Goal: Download file/media

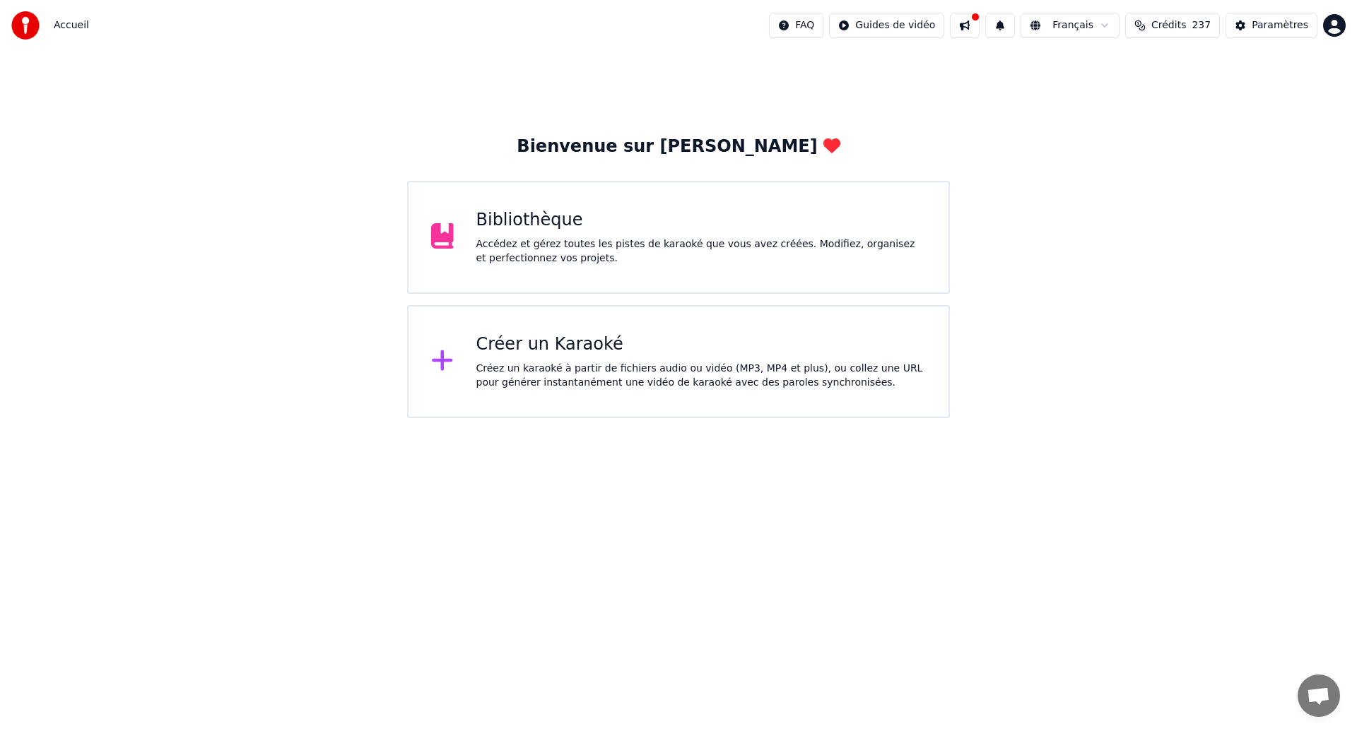
click at [523, 214] on div "Bibliothèque" at bounding box center [701, 220] width 450 height 23
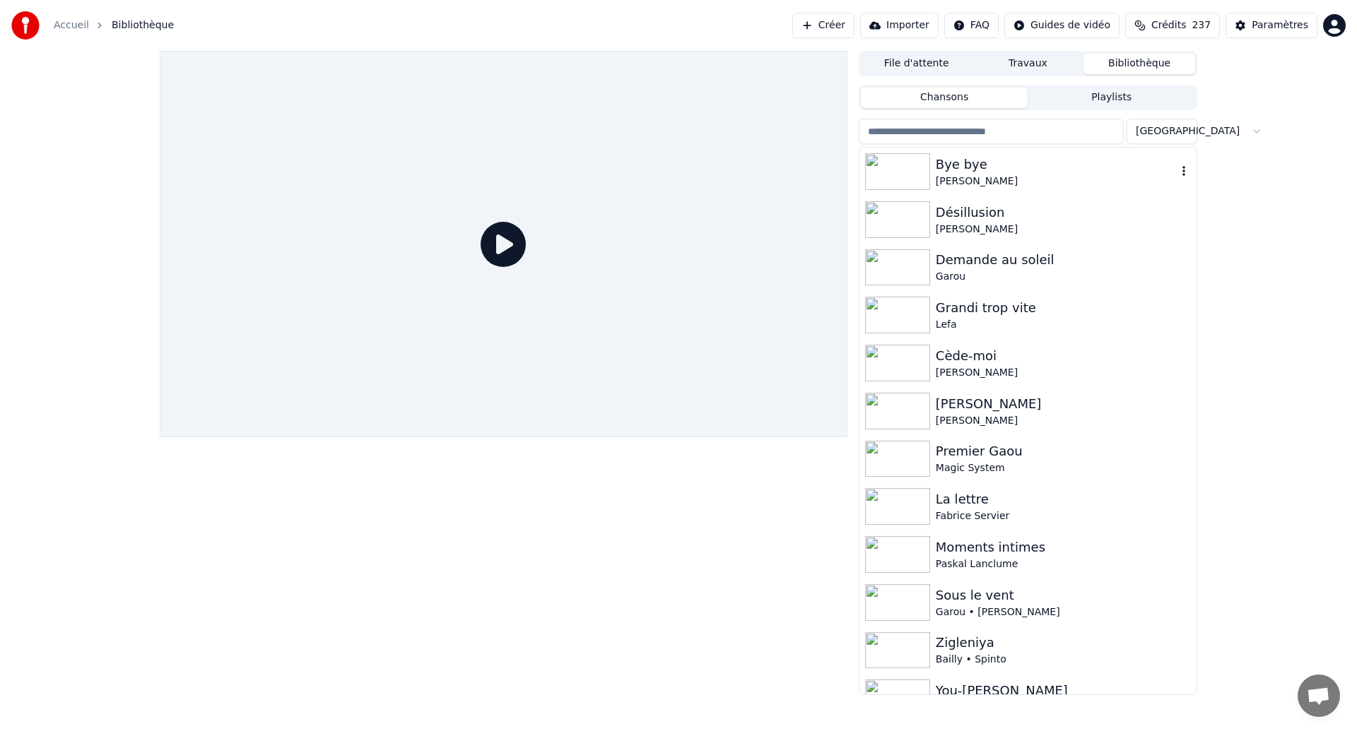
click at [964, 172] on div "Bye bye" at bounding box center [1055, 165] width 241 height 20
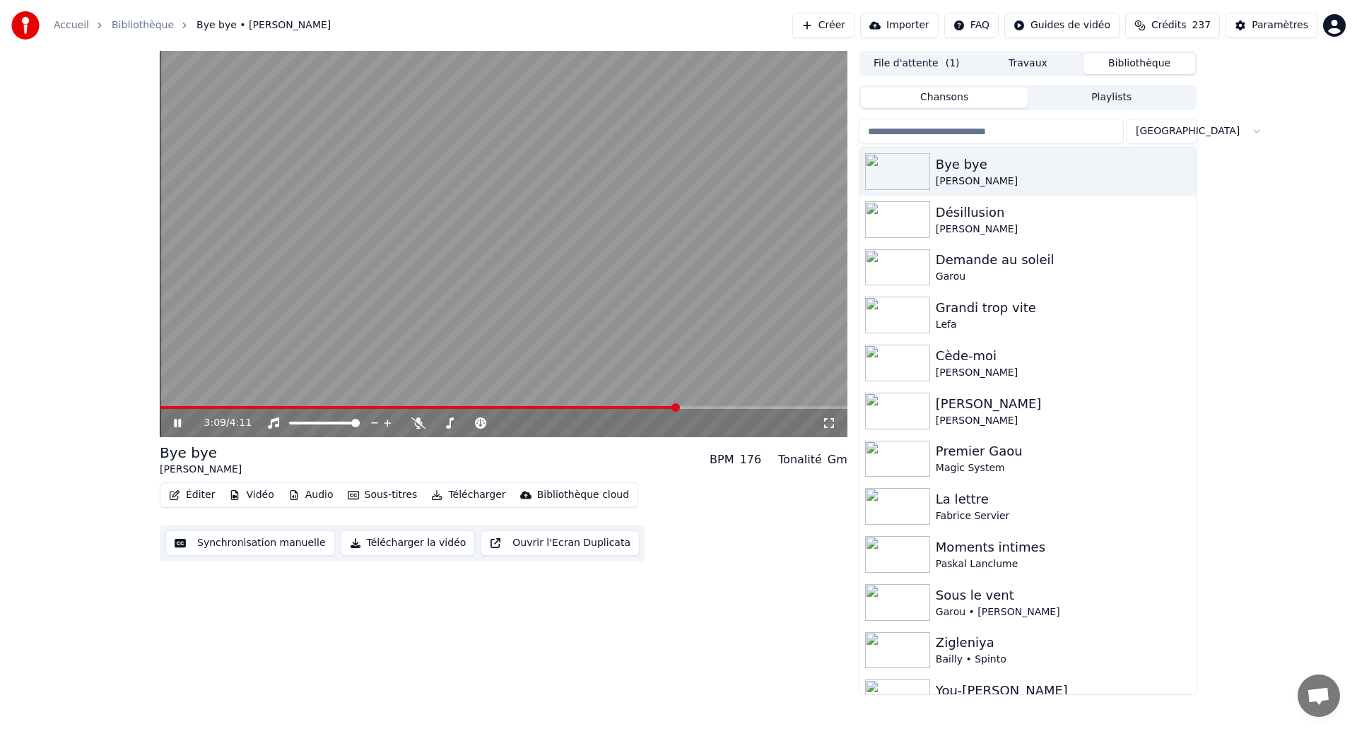
click at [676, 408] on span at bounding box center [419, 407] width 518 height 3
click at [257, 543] on button "Synchronisation manuelle" at bounding box center [250, 543] width 170 height 25
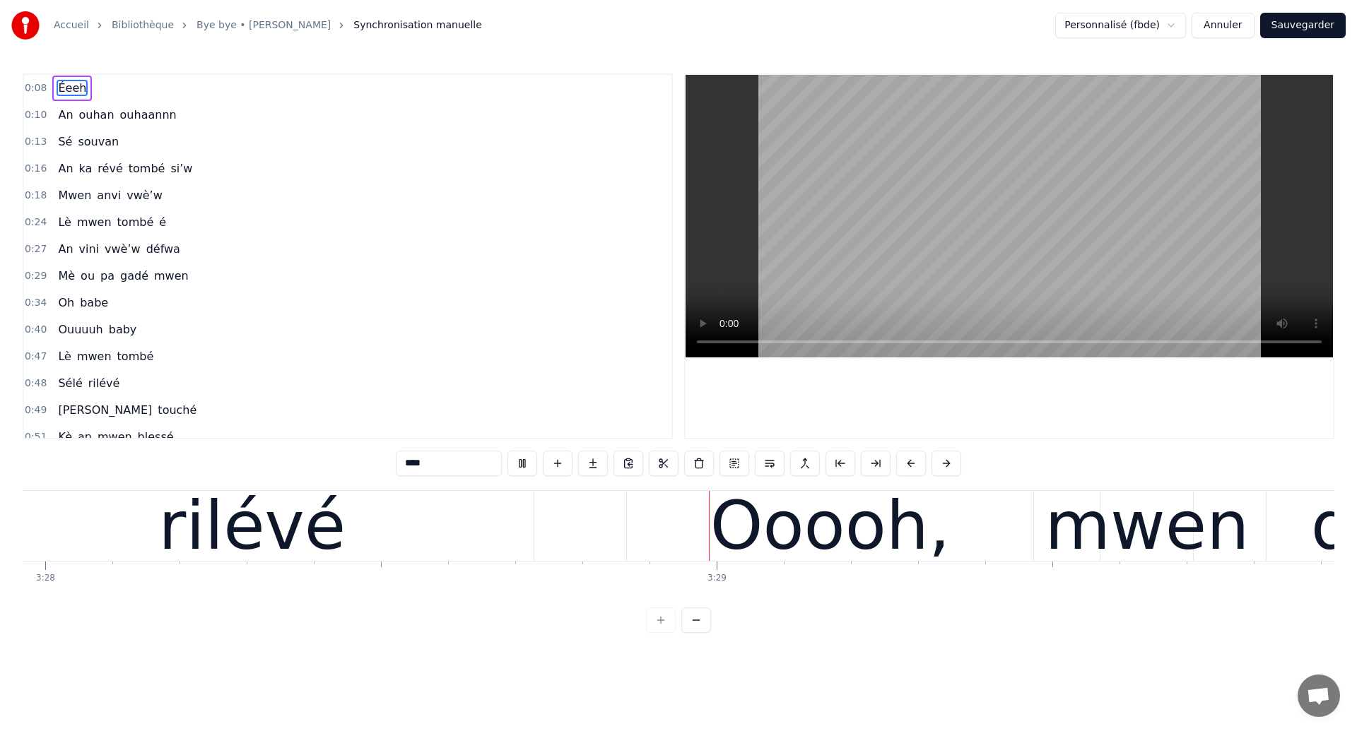
scroll to position [0, 139874]
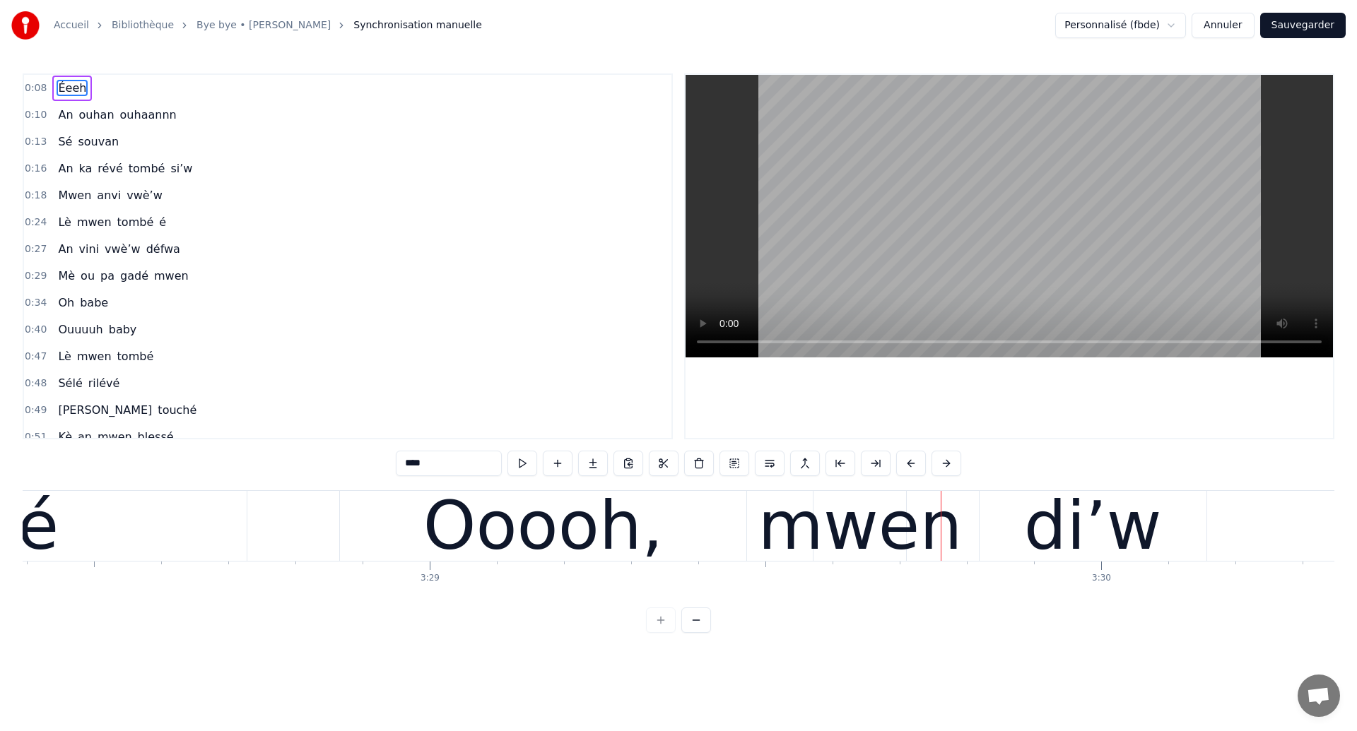
click at [1241, 29] on button "Annuler" at bounding box center [1222, 25] width 62 height 25
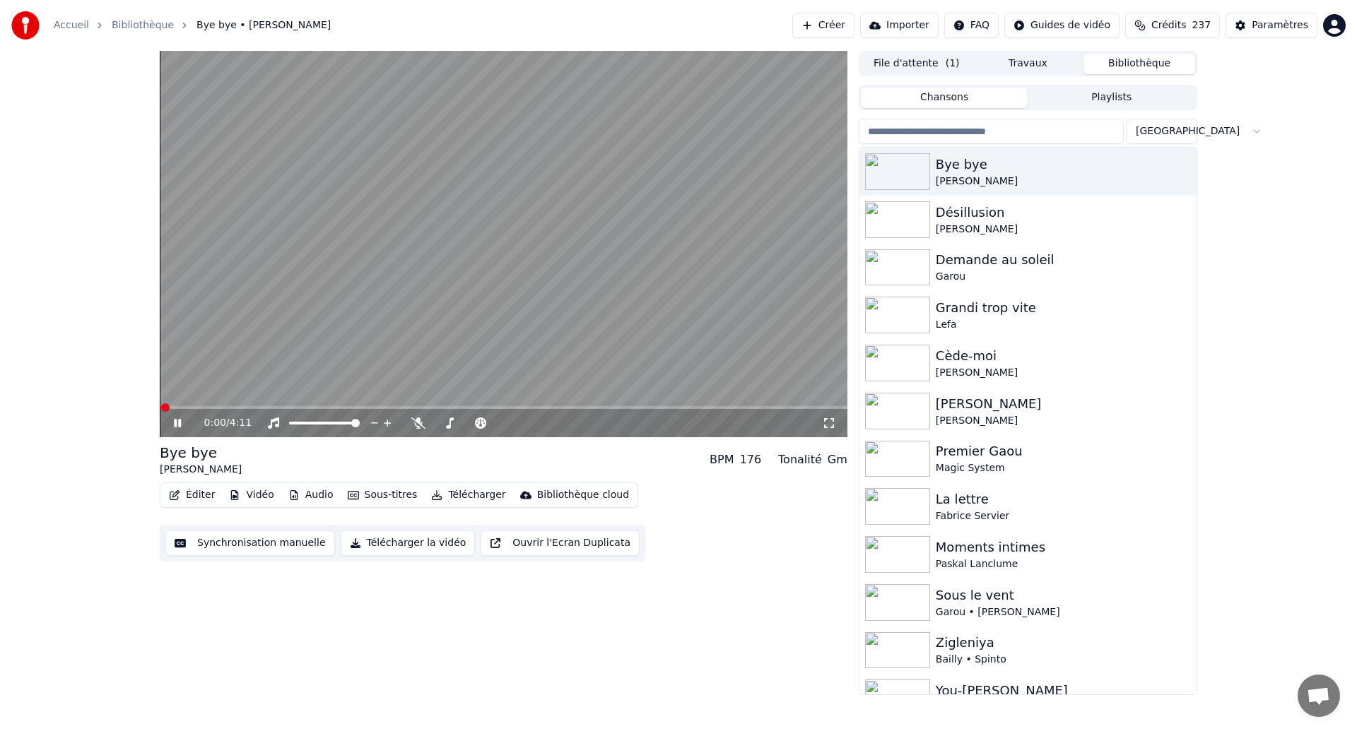
click at [528, 408] on span at bounding box center [503, 407] width 687 height 3
click at [683, 408] on span at bounding box center [421, 407] width 523 height 3
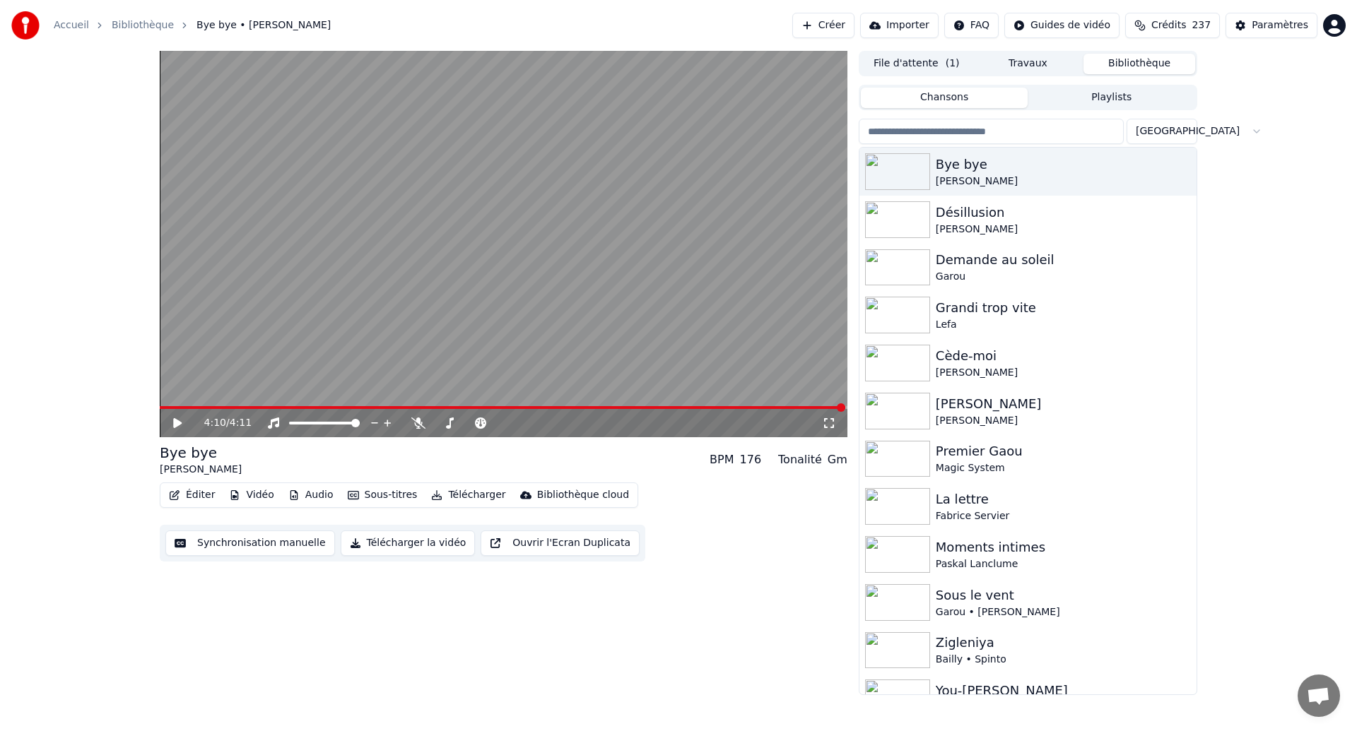
click at [584, 407] on span at bounding box center [502, 407] width 685 height 3
click at [522, 292] on video at bounding box center [503, 244] width 687 height 386
click at [172, 408] on span at bounding box center [454, 407] width 589 height 3
click at [689, 403] on video at bounding box center [503, 244] width 687 height 386
click at [690, 408] on span at bounding box center [425, 407] width 531 height 3
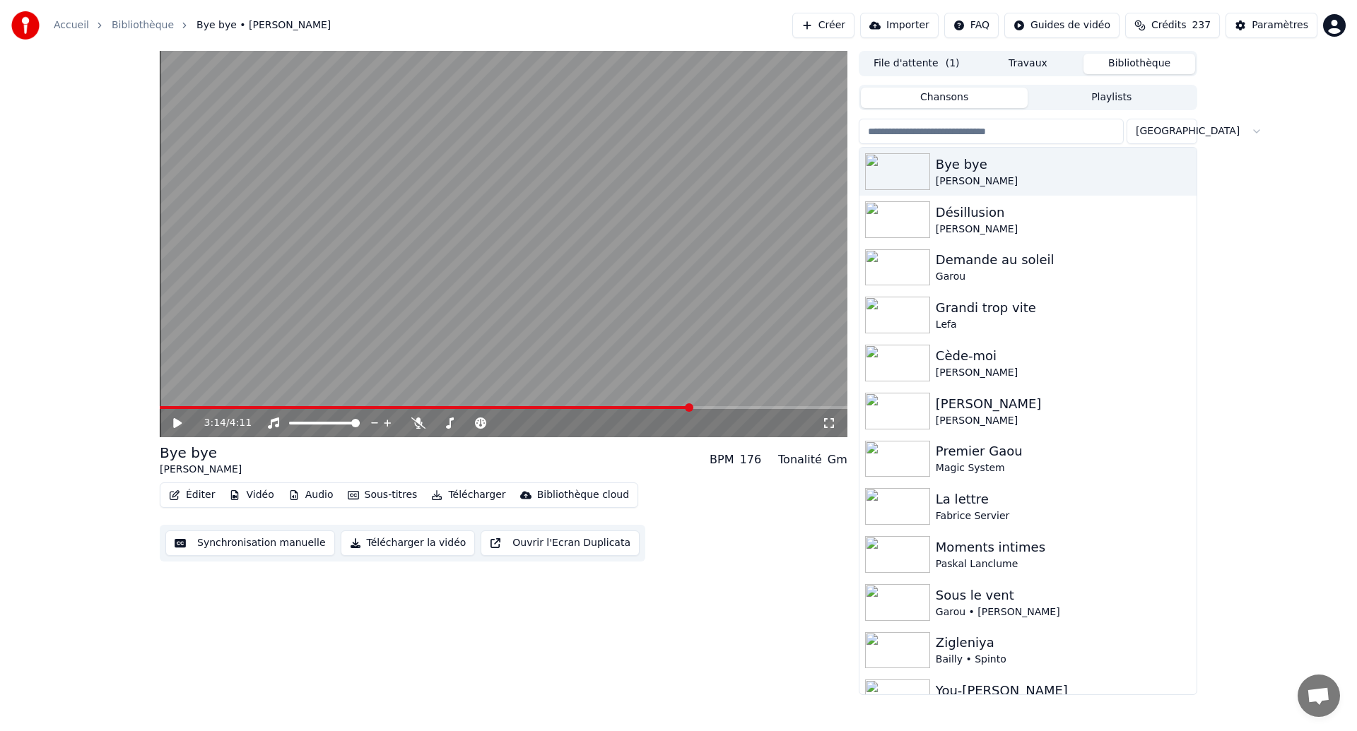
click at [609, 317] on video at bounding box center [503, 244] width 687 height 386
click at [289, 540] on button "Synchronisation manuelle" at bounding box center [250, 543] width 170 height 25
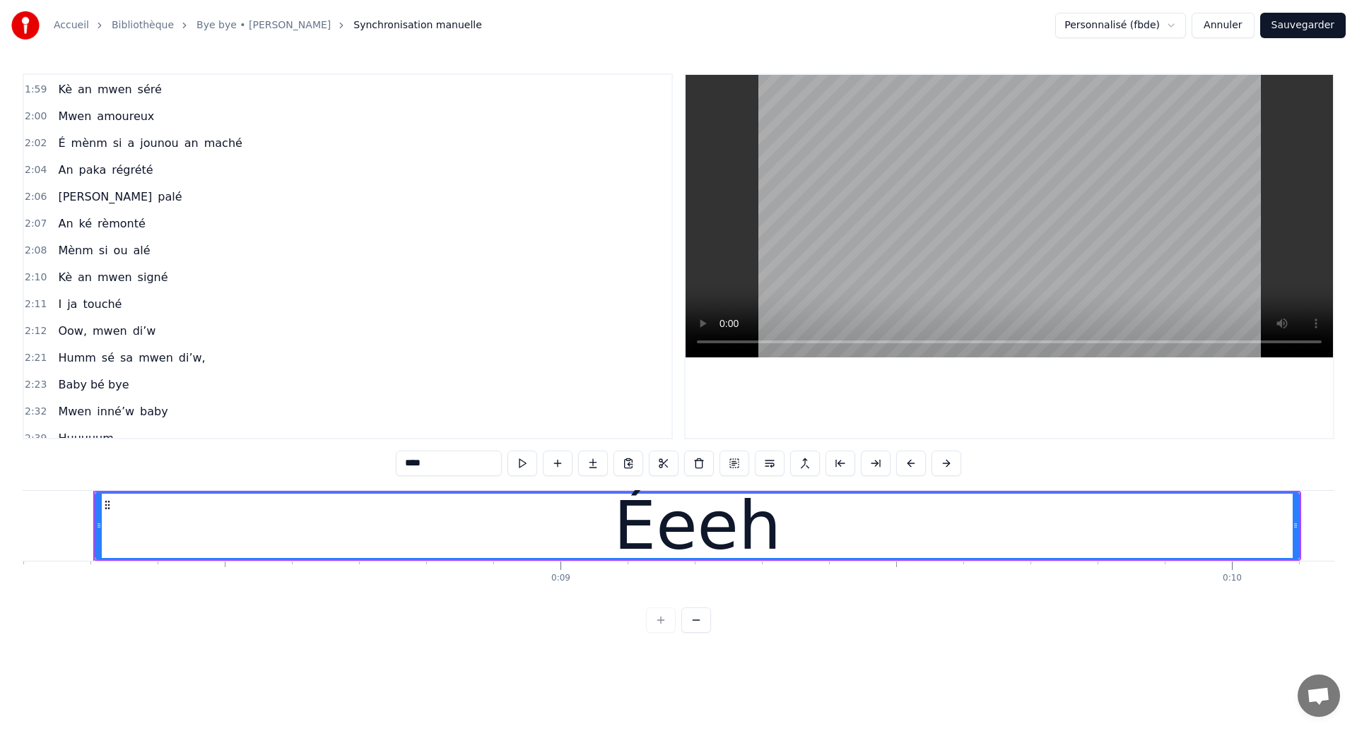
scroll to position [916, 0]
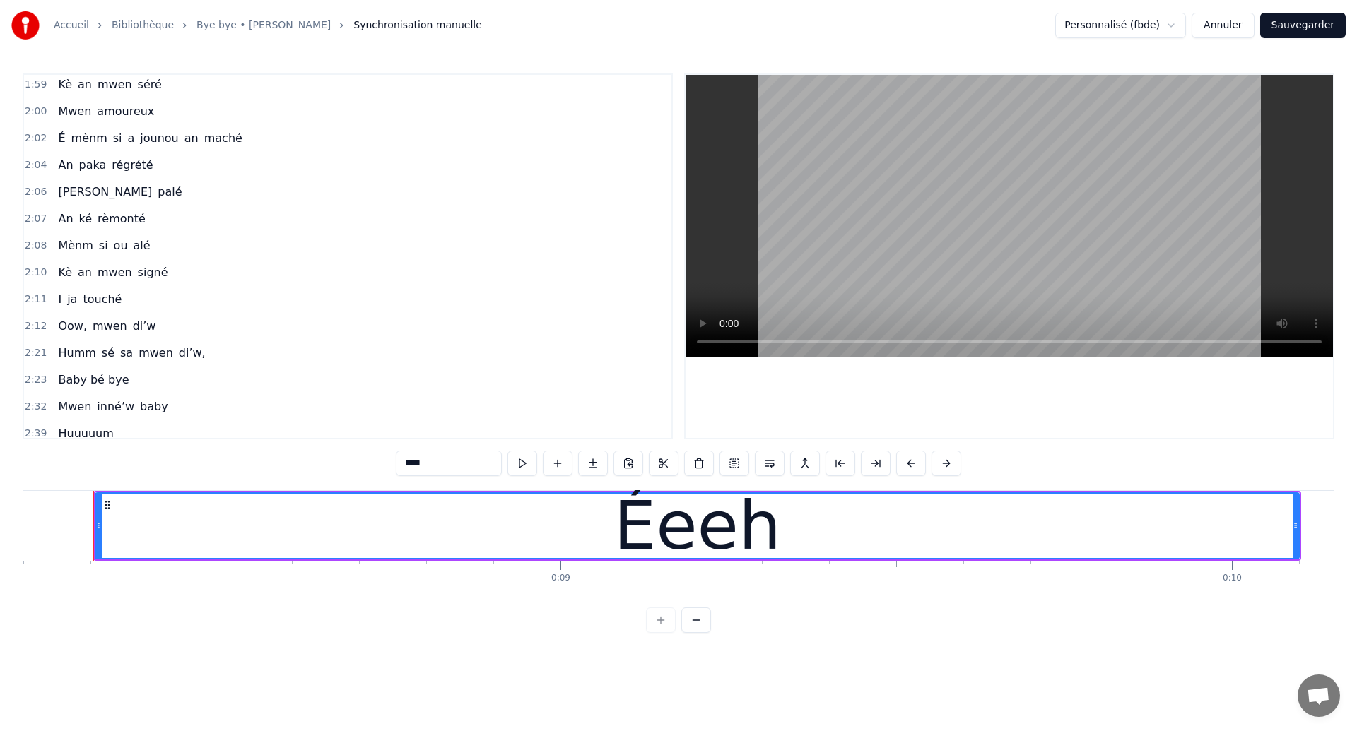
click at [77, 355] on span "Humm" at bounding box center [77, 353] width 40 height 16
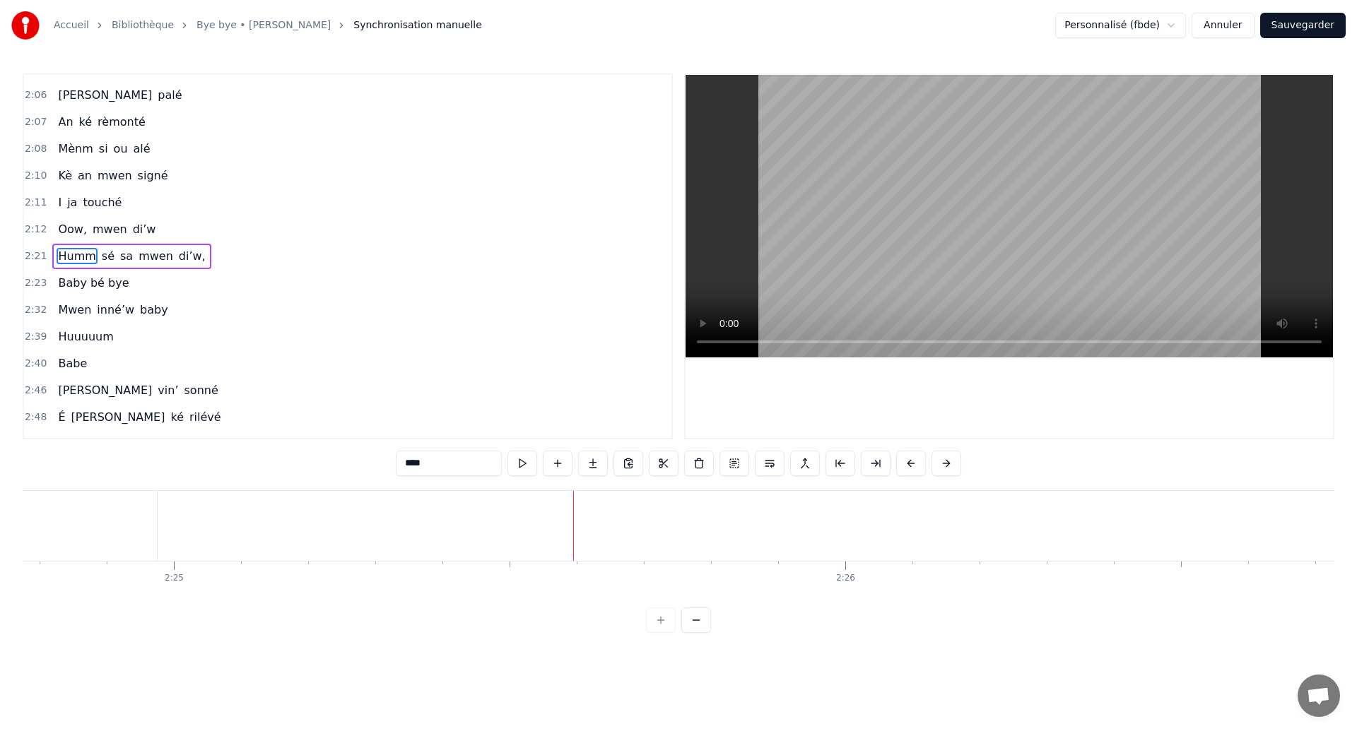
scroll to position [0, 97382]
click at [57, 253] on span "Humm" at bounding box center [77, 256] width 40 height 16
click at [64, 329] on span "Huuuuum" at bounding box center [86, 337] width 58 height 16
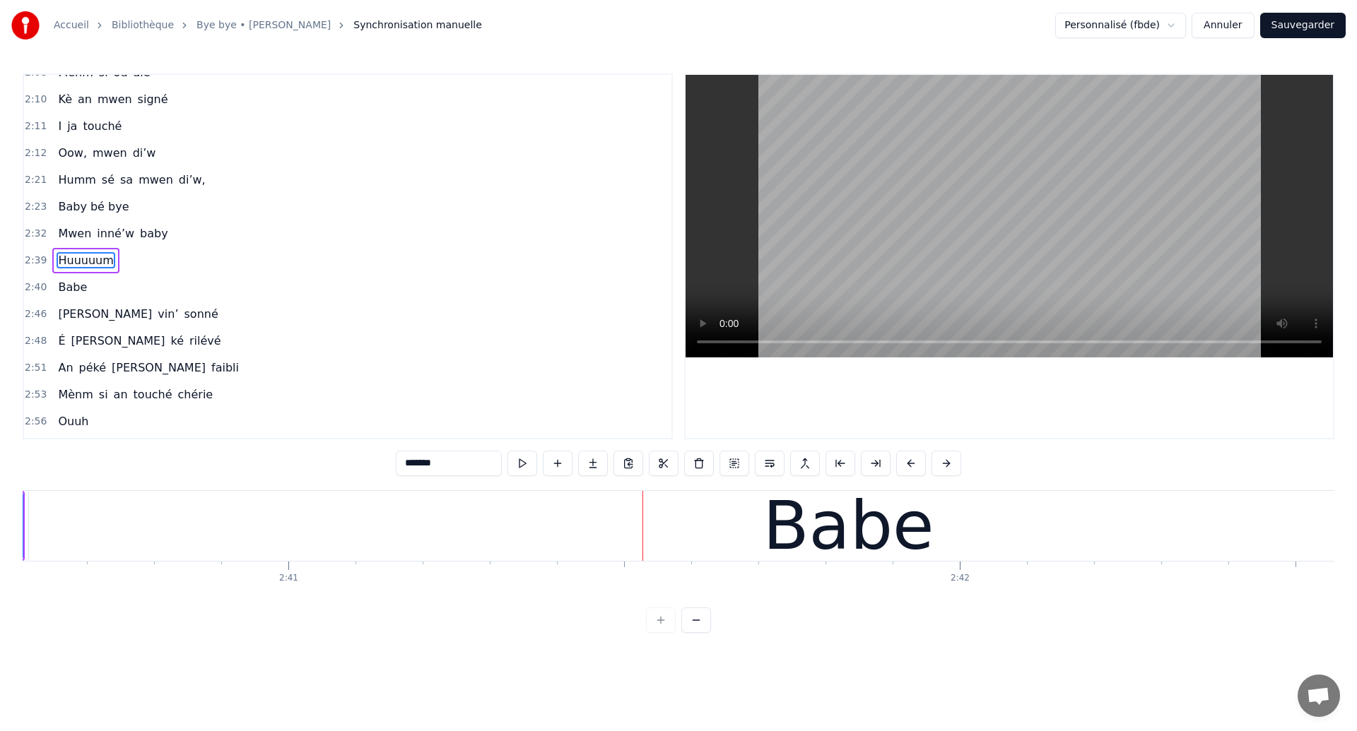
scroll to position [0, 108054]
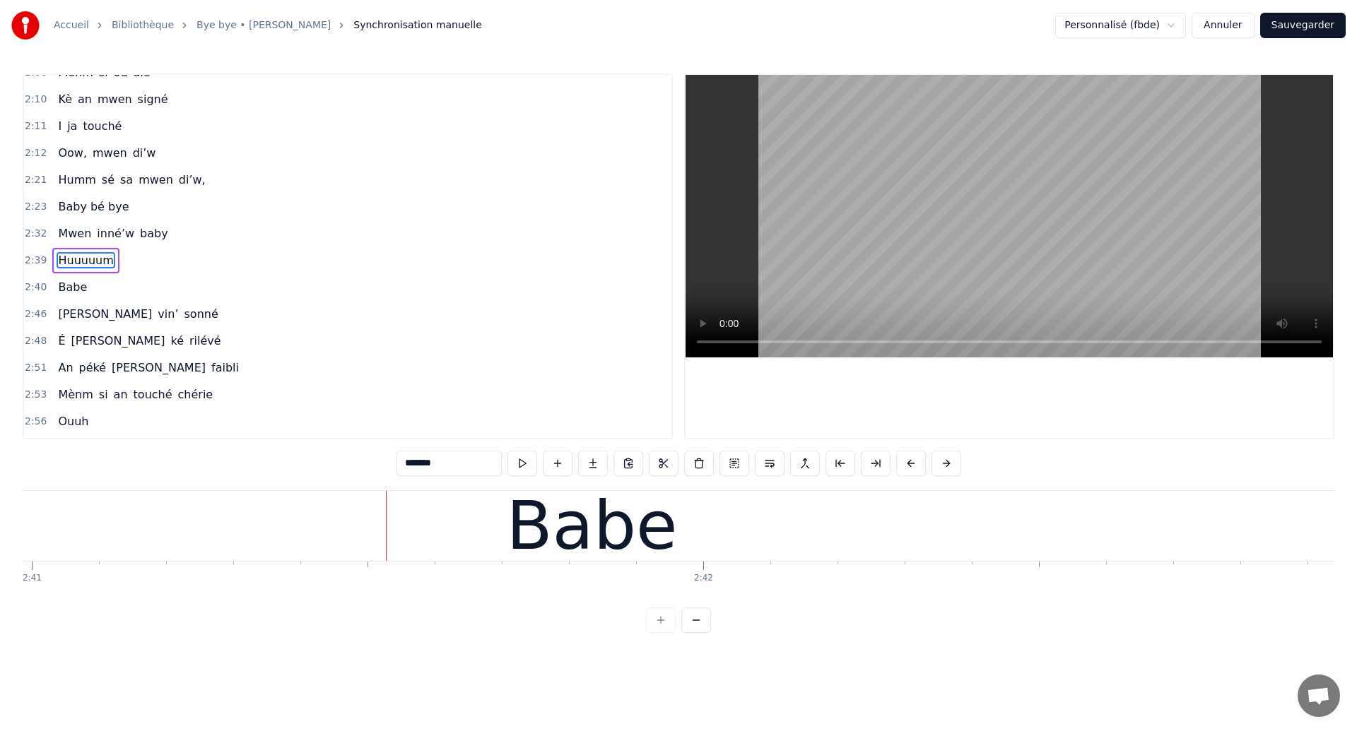
click at [74, 230] on span "Mwen" at bounding box center [75, 233] width 36 height 16
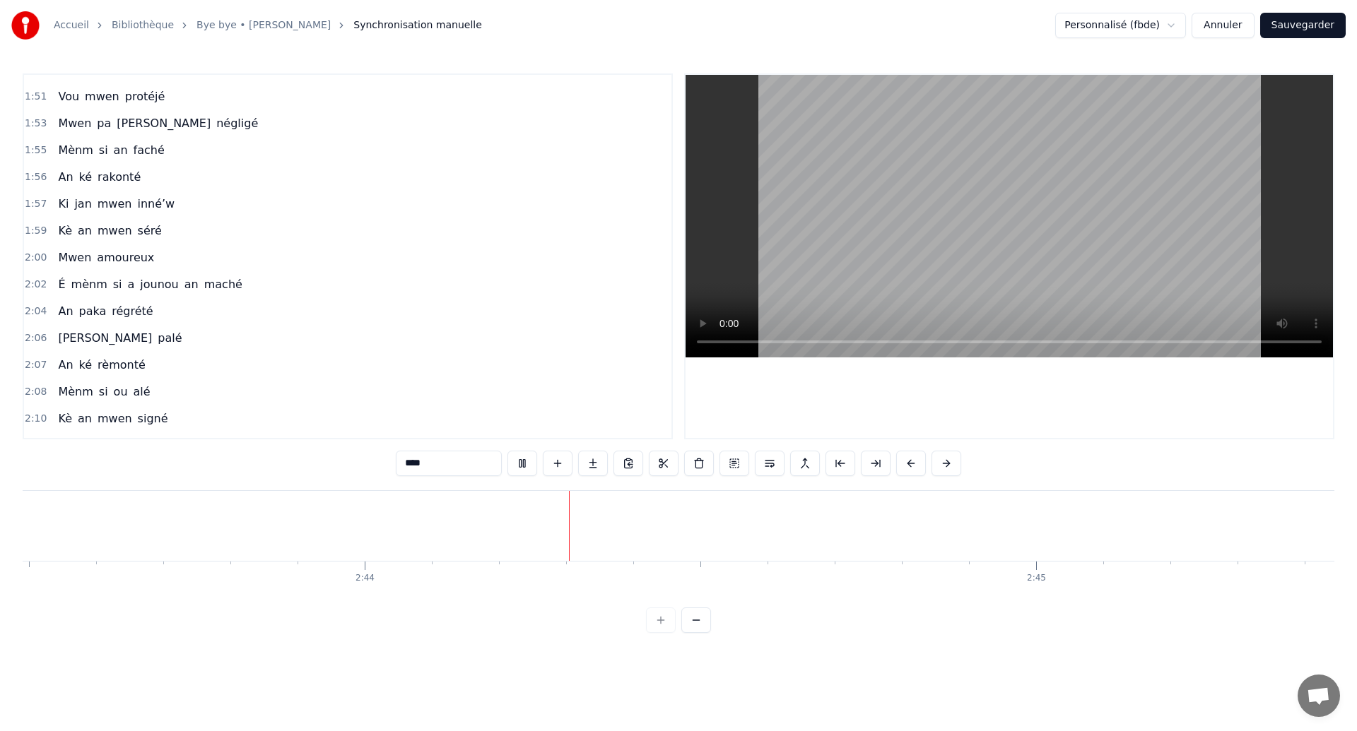
scroll to position [0, 0]
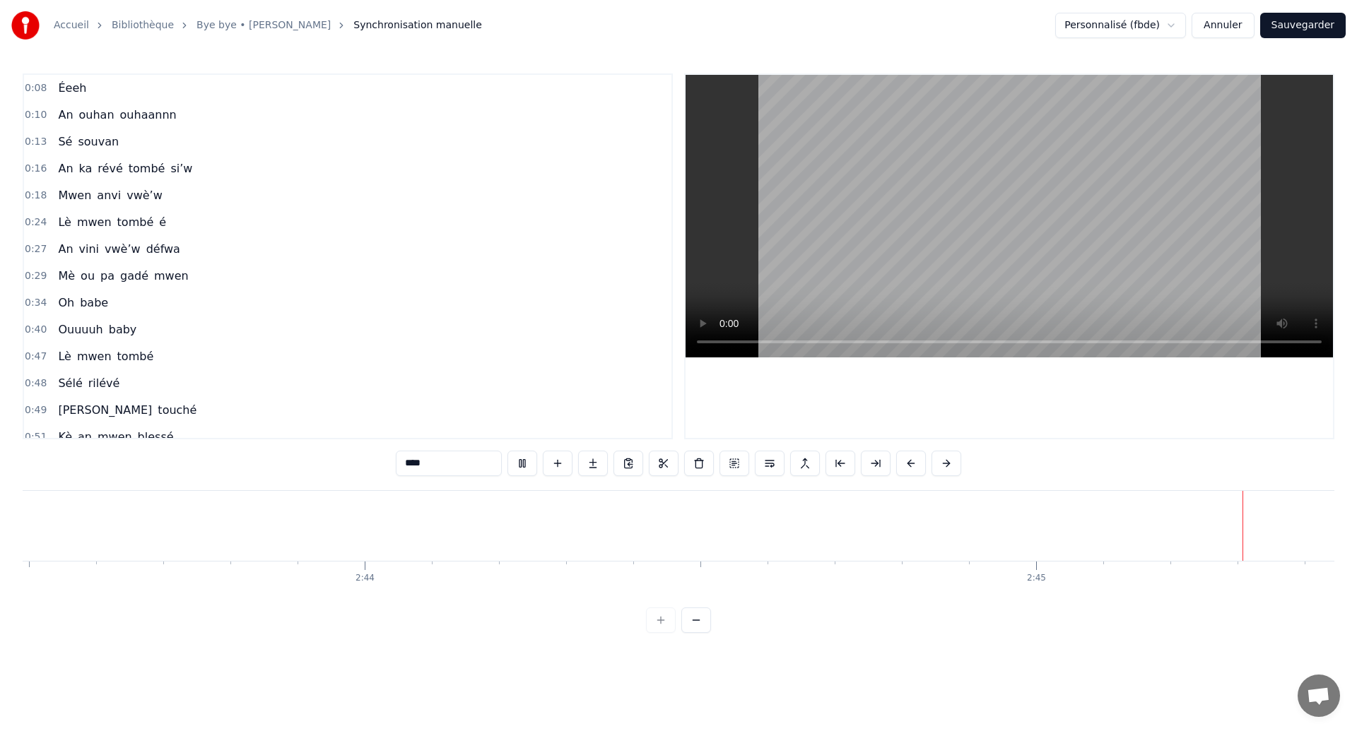
click at [61, 96] on span "Éeeh" at bounding box center [72, 88] width 31 height 17
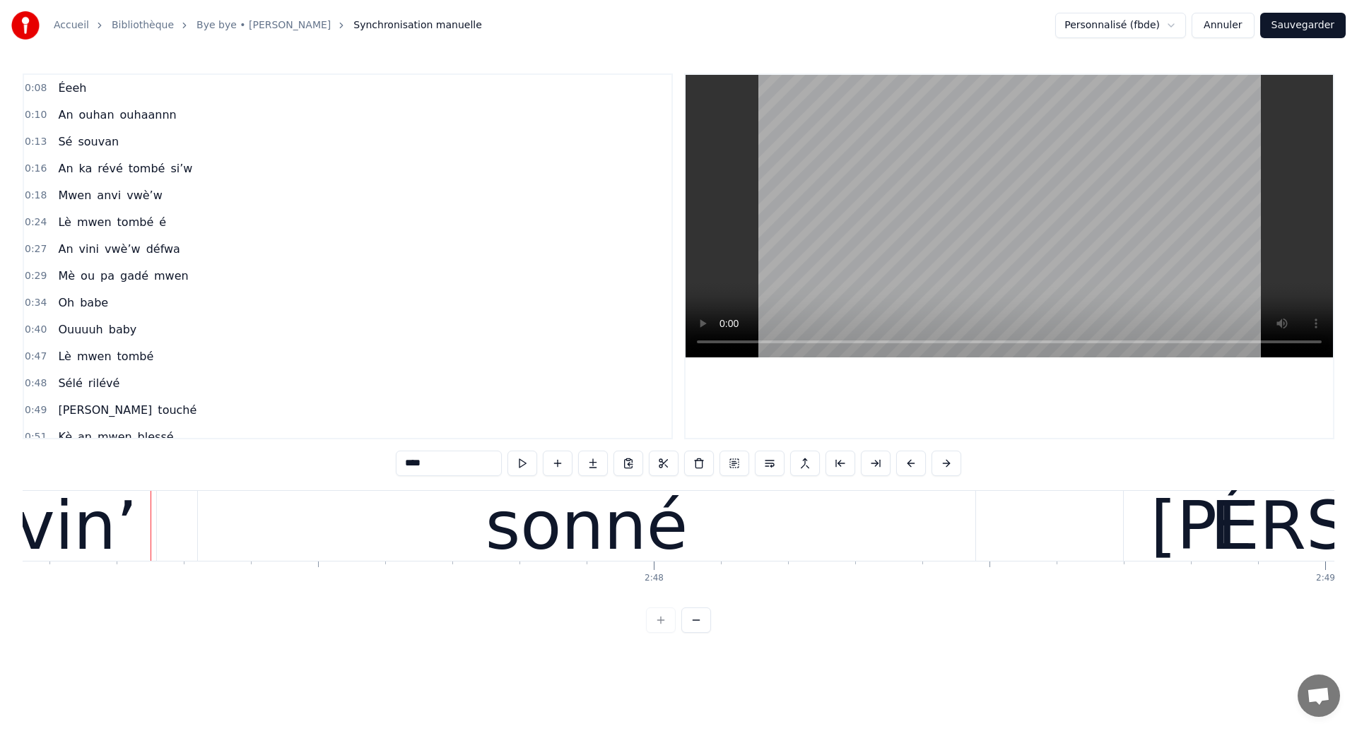
scroll to position [0, 112188]
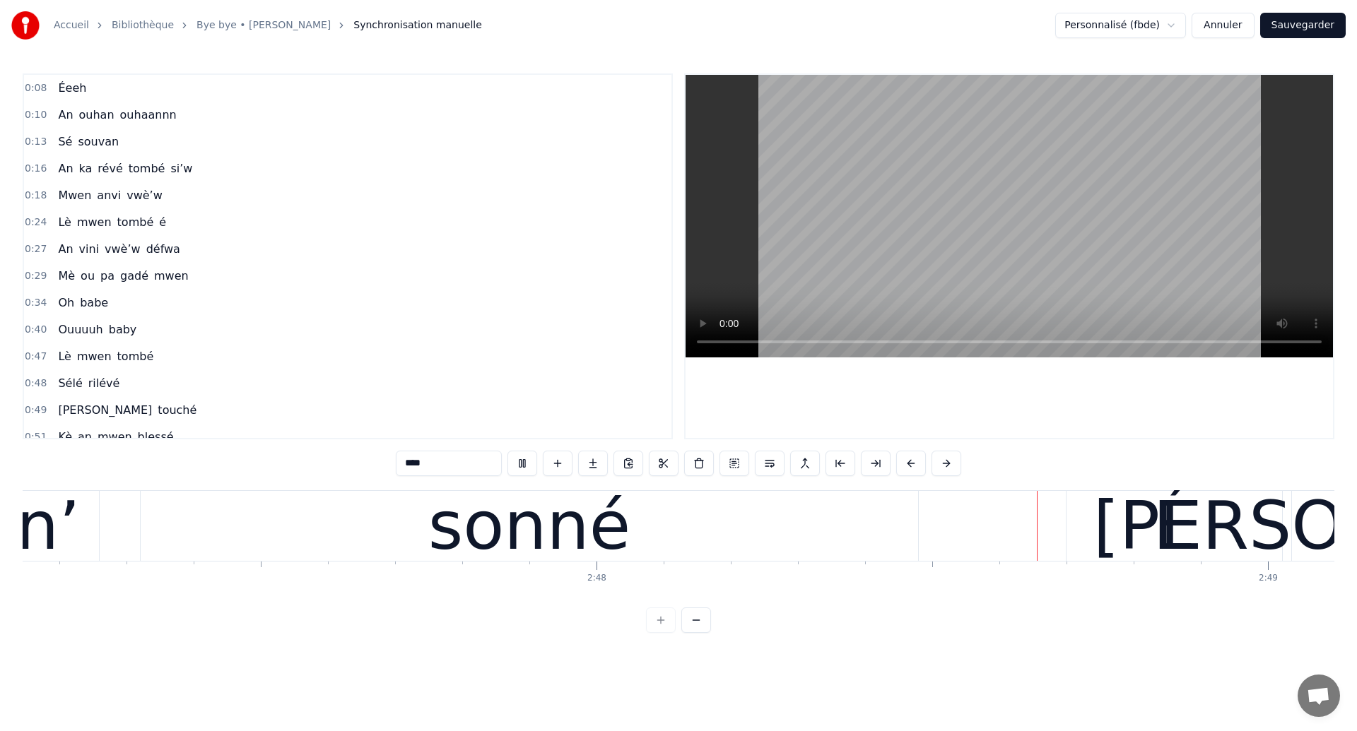
click at [64, 85] on span "Éeeh" at bounding box center [72, 88] width 31 height 16
type input "****"
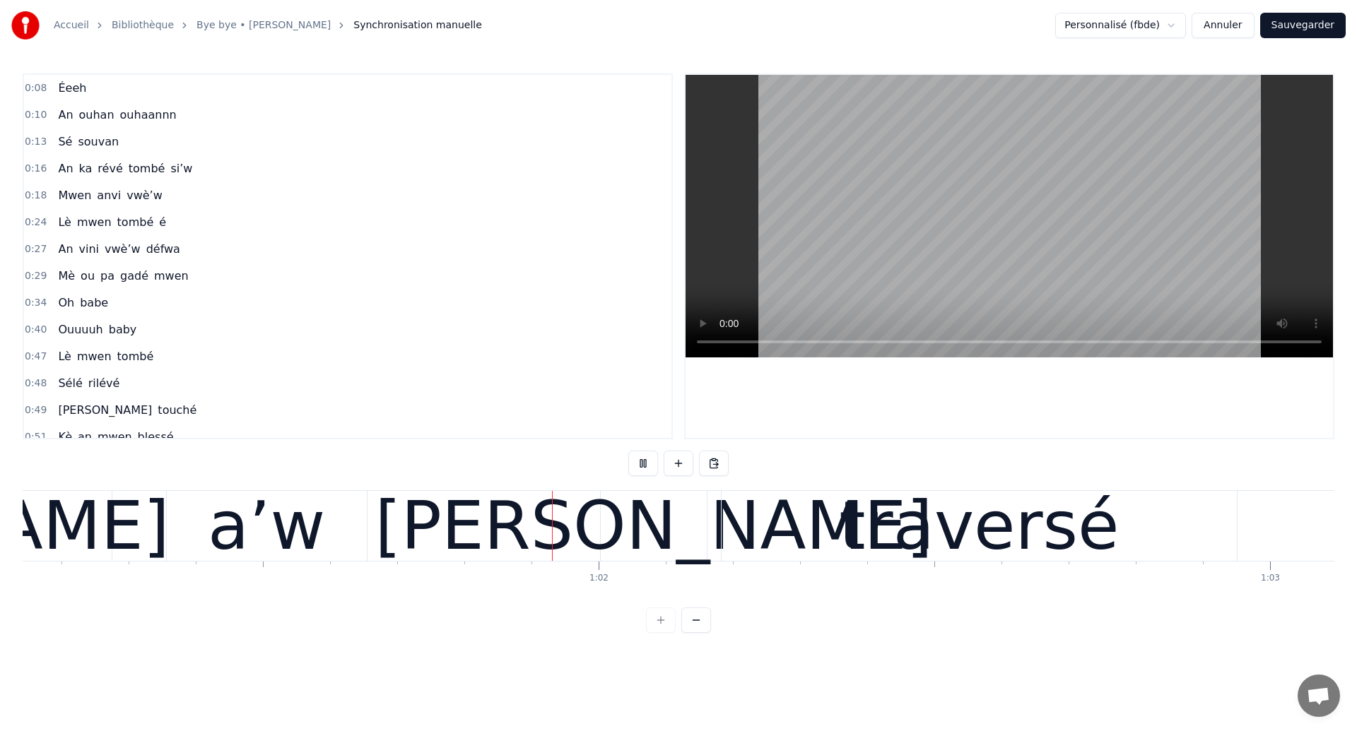
scroll to position [0, 41044]
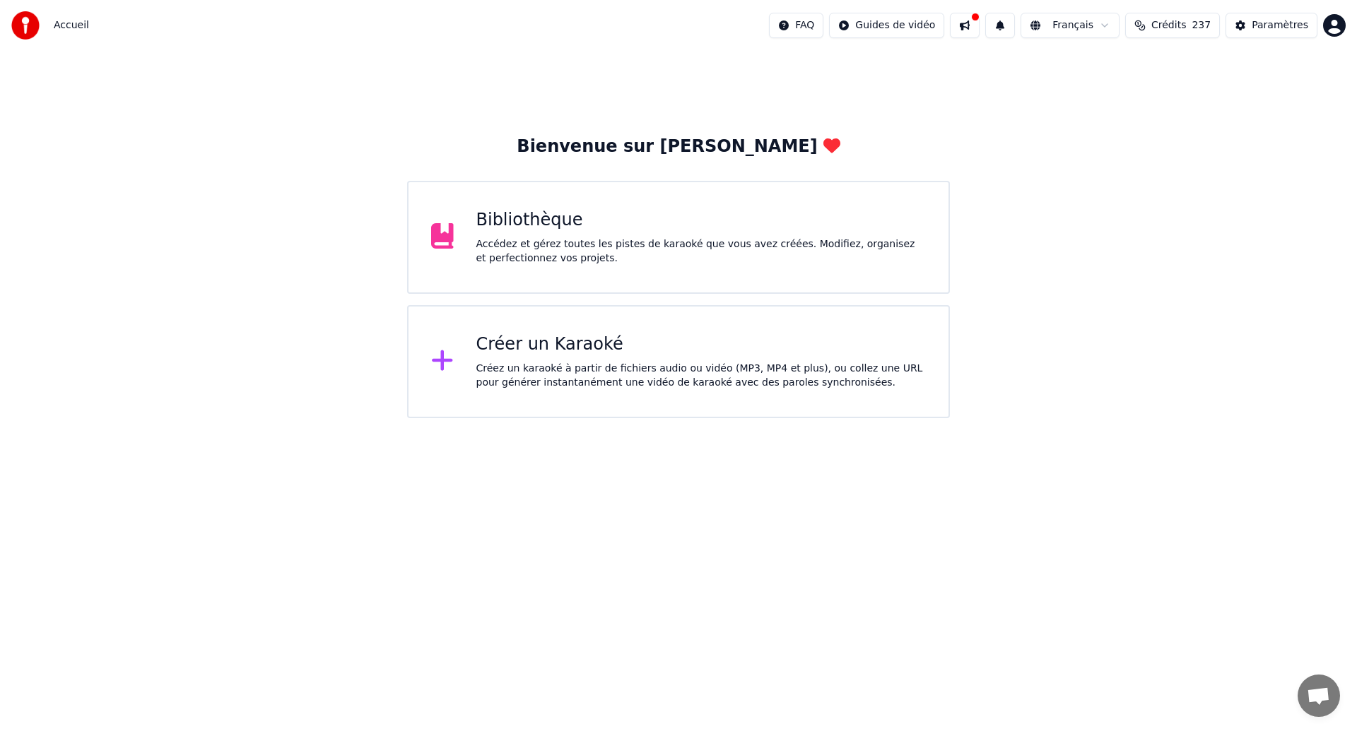
click at [808, 217] on div "Bibliothèque" at bounding box center [701, 220] width 450 height 23
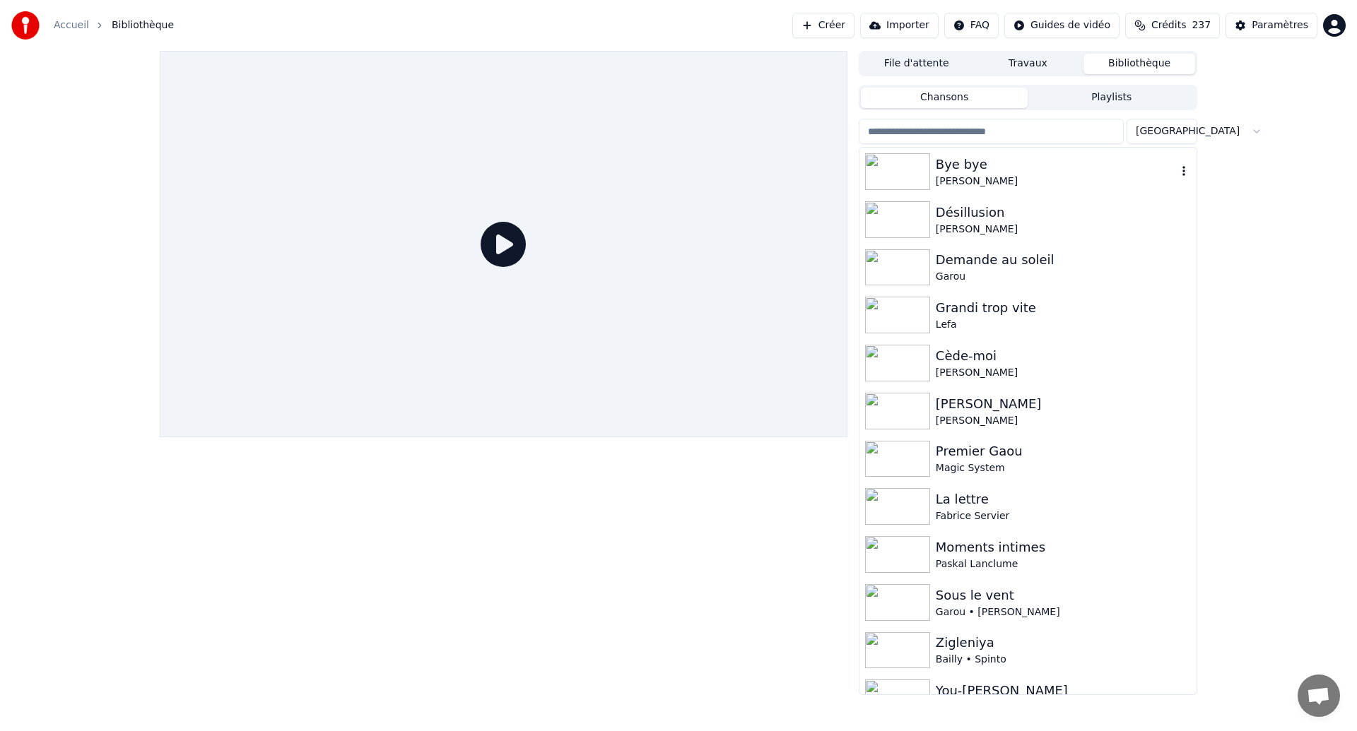
click at [954, 149] on div "Bye bye [PERSON_NAME]" at bounding box center [1027, 172] width 337 height 48
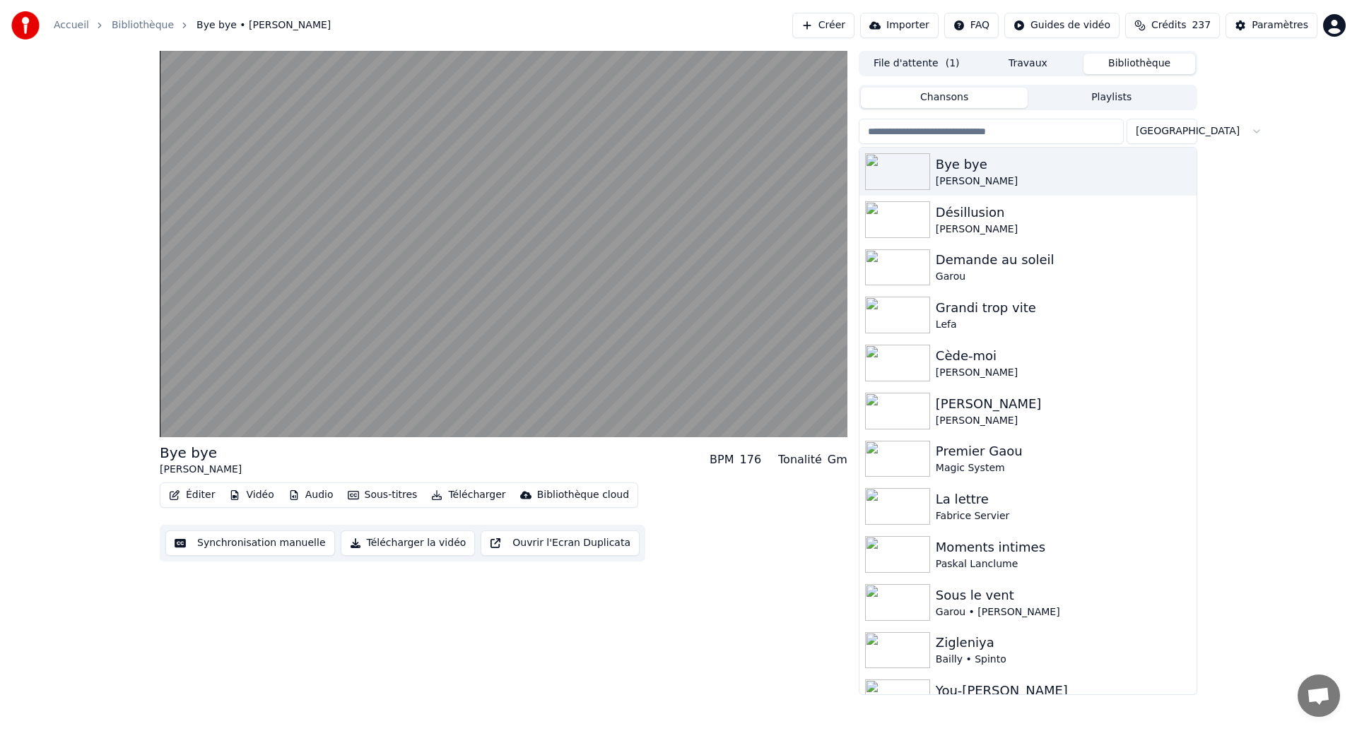
click at [466, 493] on button "Télécharger" at bounding box center [467, 495] width 85 height 20
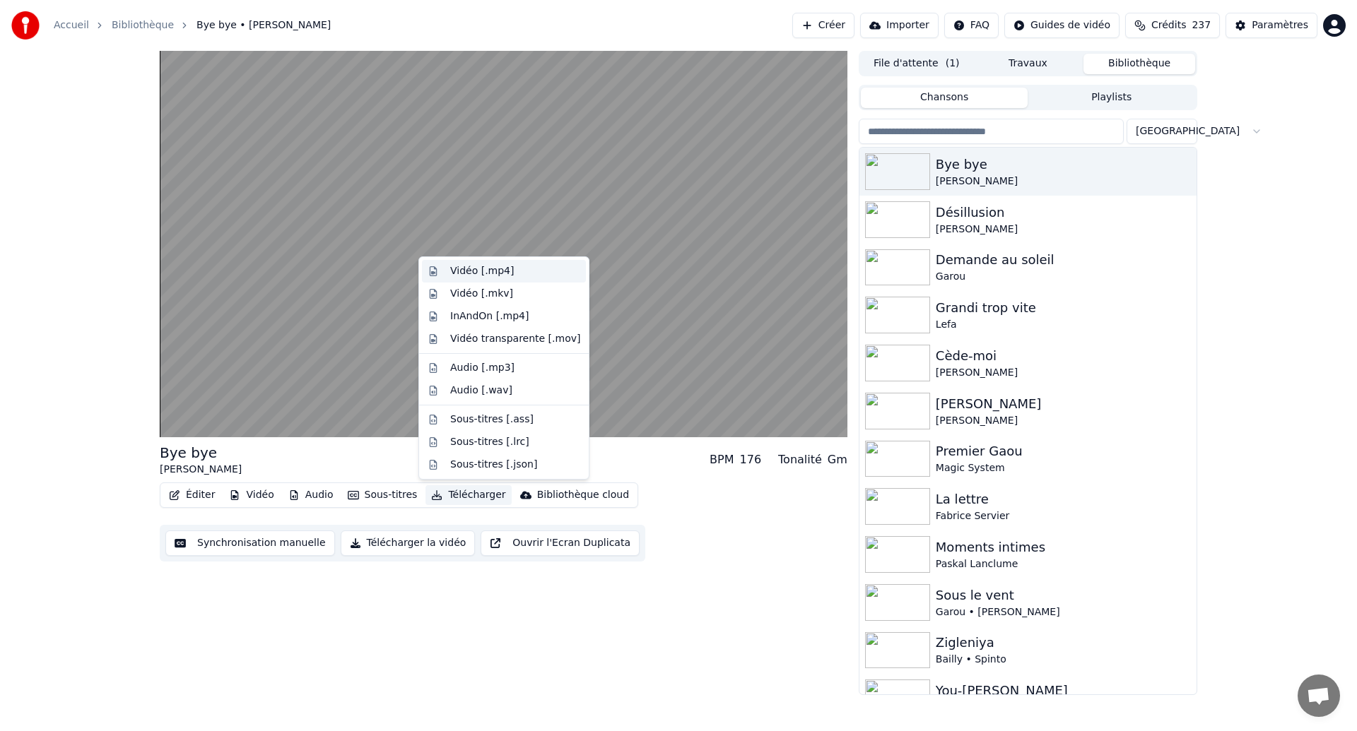
click at [450, 274] on div "Vidéo [.mp4]" at bounding box center [482, 271] width 64 height 14
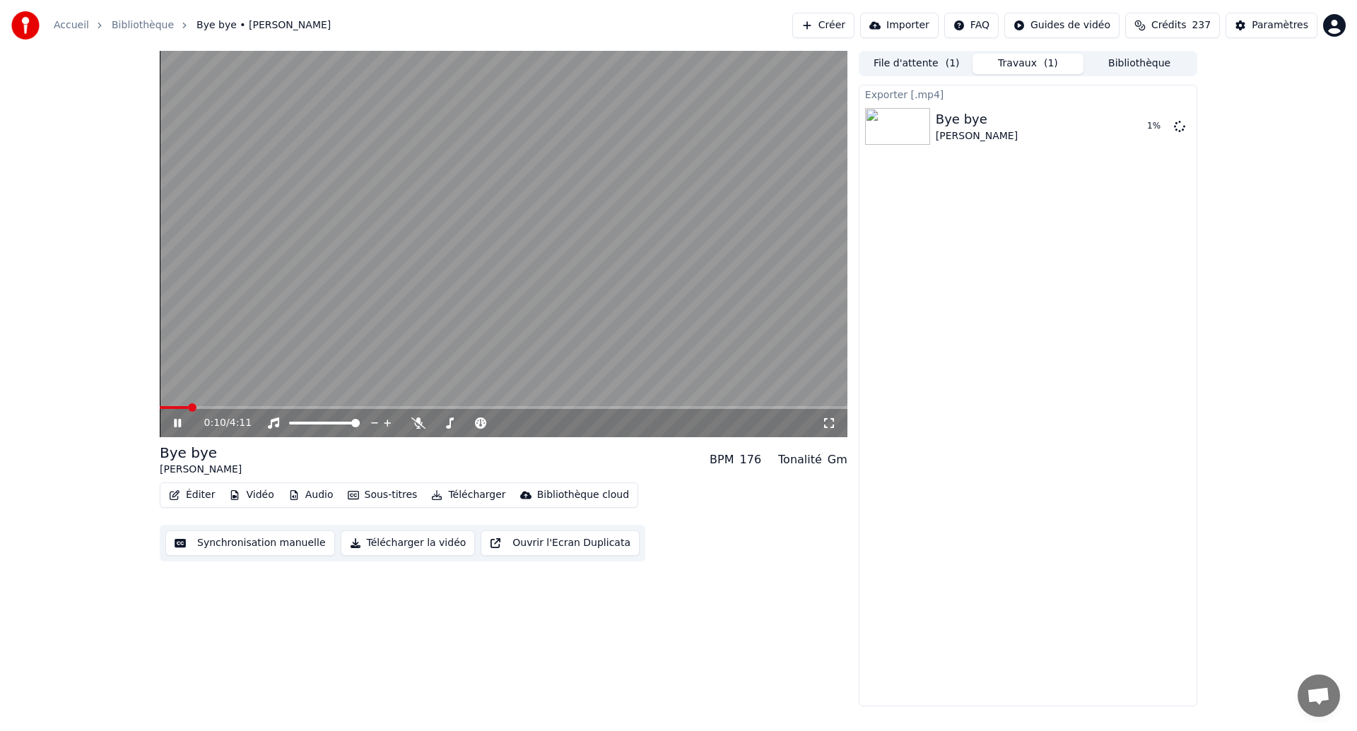
click at [176, 425] on icon at bounding box center [177, 423] width 7 height 8
click at [1123, 123] on button "Afficher" at bounding box center [1137, 126] width 62 height 25
